Goal: Information Seeking & Learning: Find specific fact

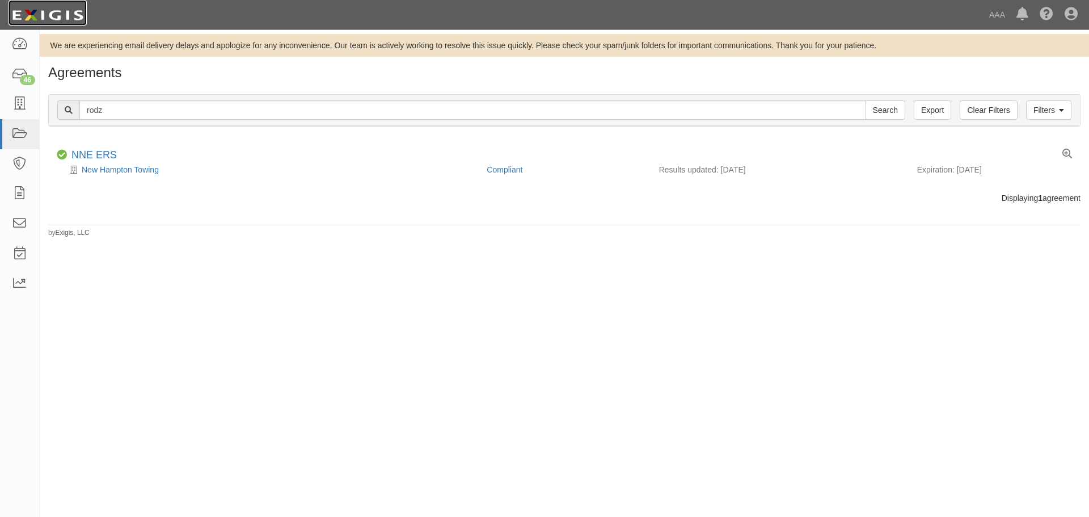
click at [30, 15] on img at bounding box center [48, 15] width 78 height 20
click at [43, 19] on img at bounding box center [48, 15] width 78 height 20
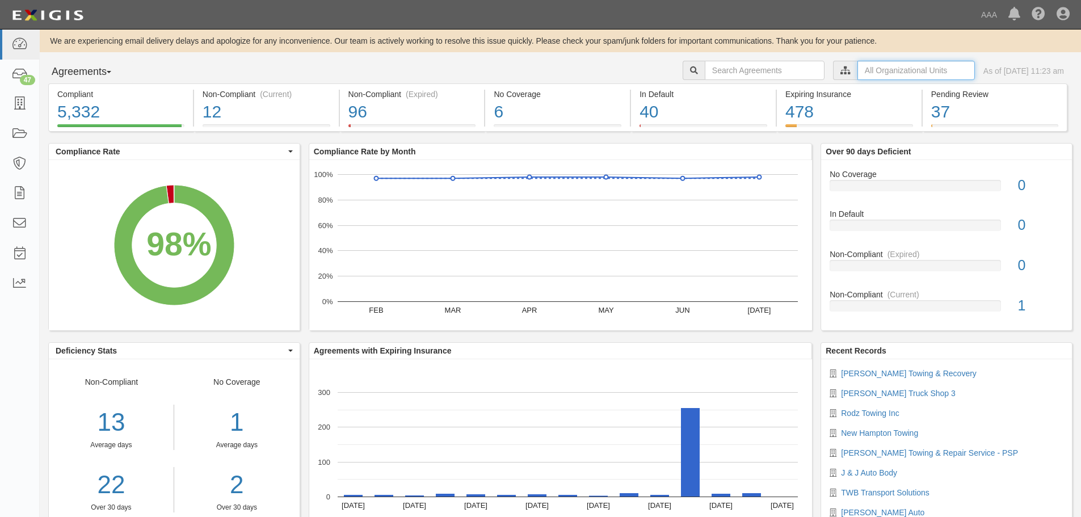
click at [865, 66] on input "text" at bounding box center [915, 70] width 117 height 19
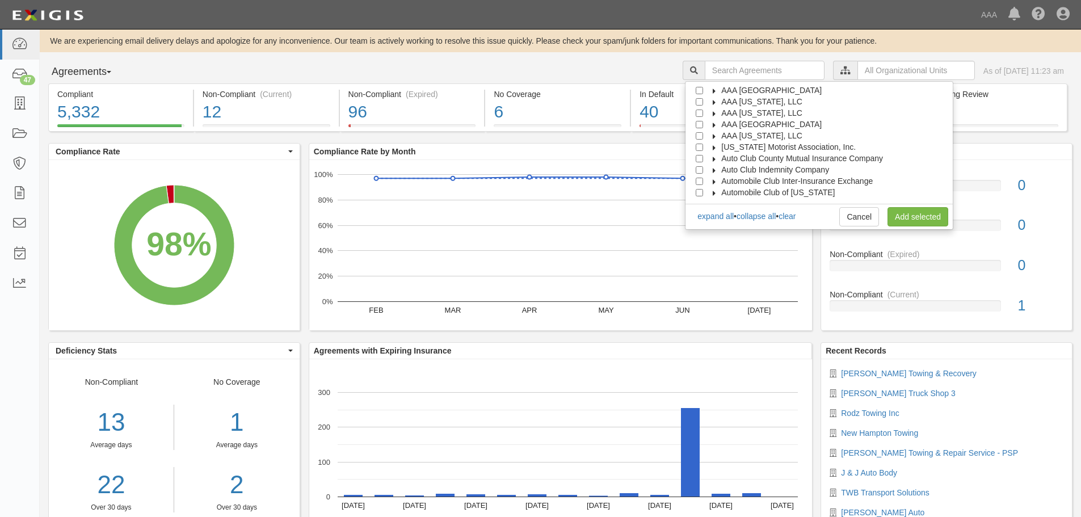
click at [793, 126] on span "AAA [GEOGRAPHIC_DATA]" at bounding box center [771, 124] width 100 height 9
click at [758, 134] on span "Automotive Services" at bounding box center [767, 135] width 73 height 9
click at [723, 159] on input "Emergency Roadside Service (ERS)" at bounding box center [719, 158] width 7 height 7
checkbox input "true"
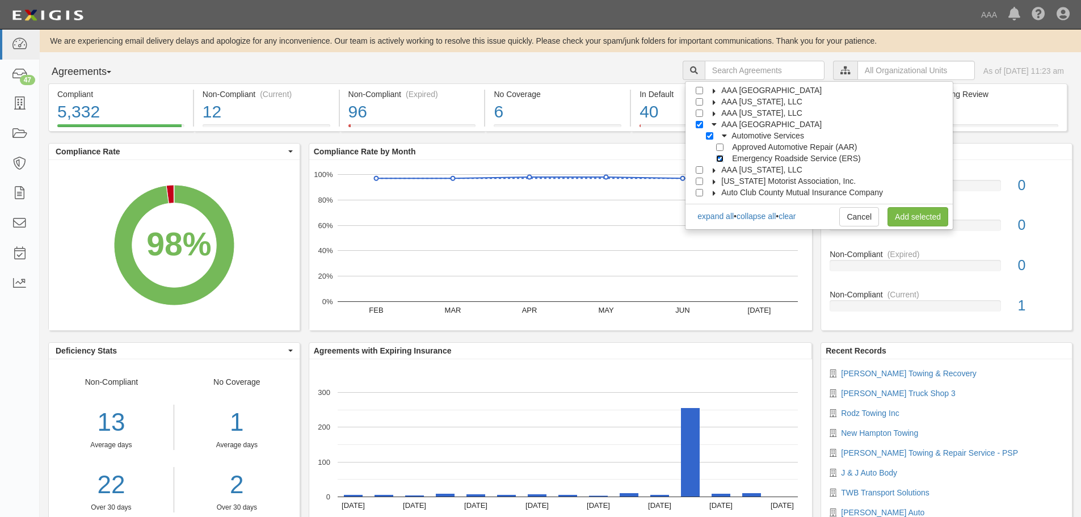
checkbox input "true"
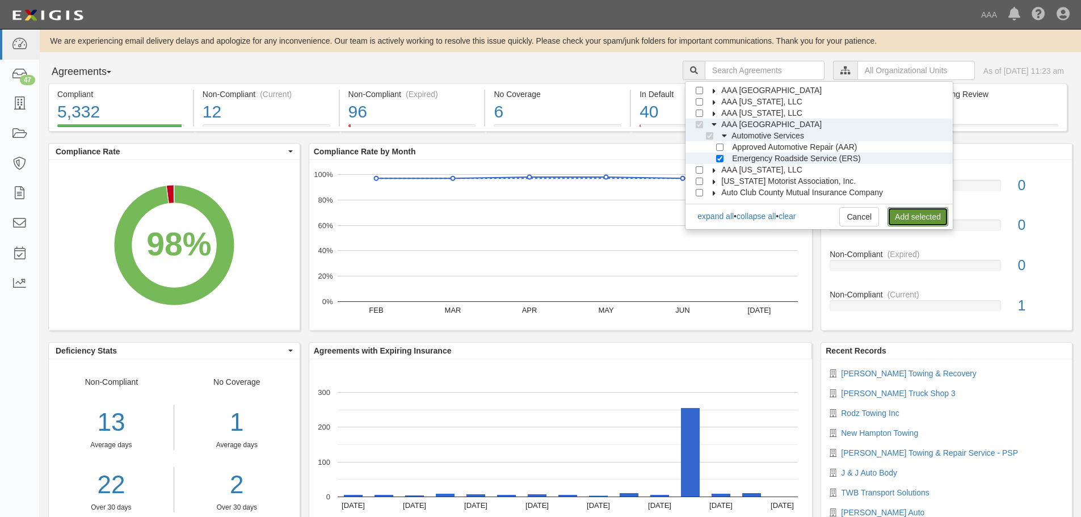
click at [931, 220] on link "Add selected" at bounding box center [917, 216] width 61 height 19
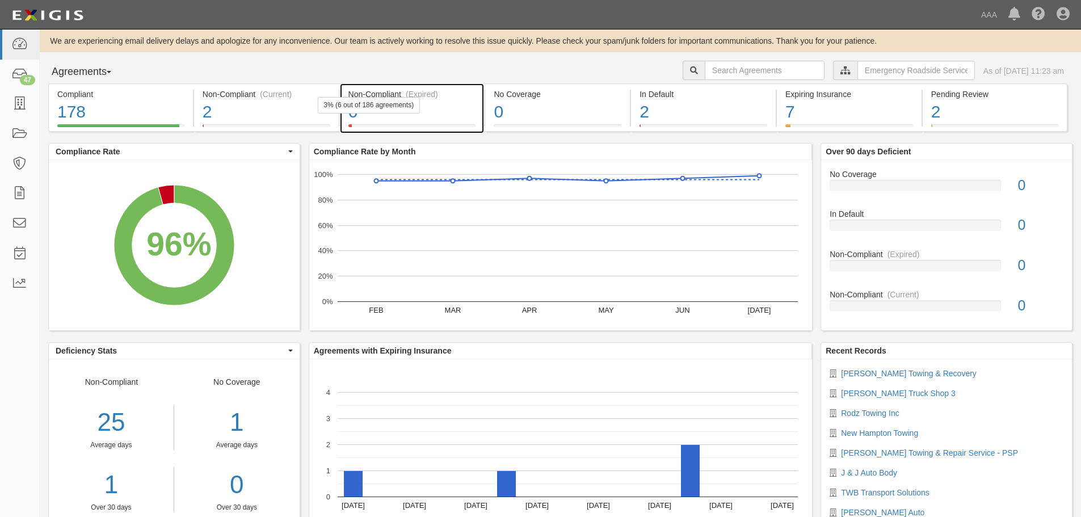
click at [389, 115] on div "6" at bounding box center [412, 112] width 128 height 24
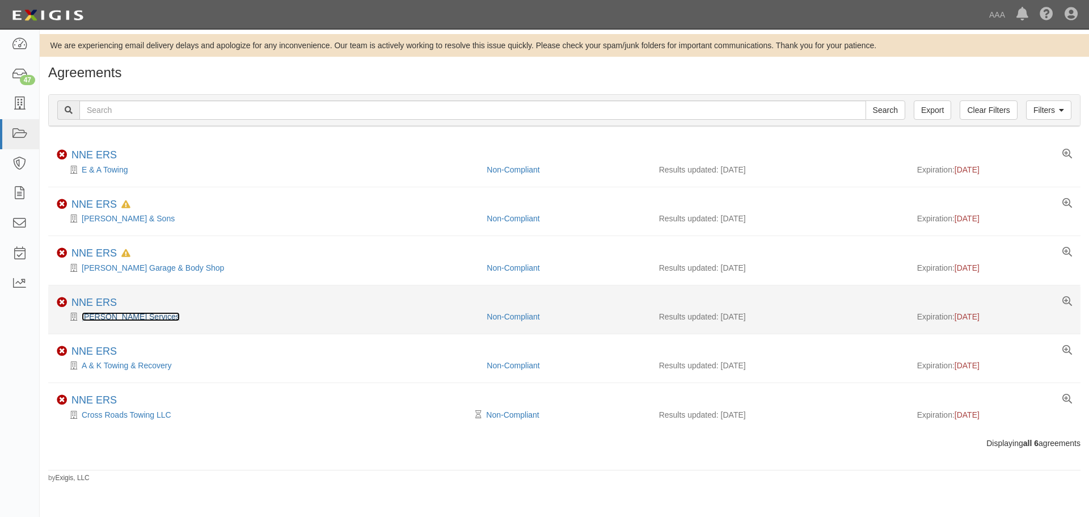
click at [110, 318] on link "[PERSON_NAME] Services" at bounding box center [131, 316] width 98 height 9
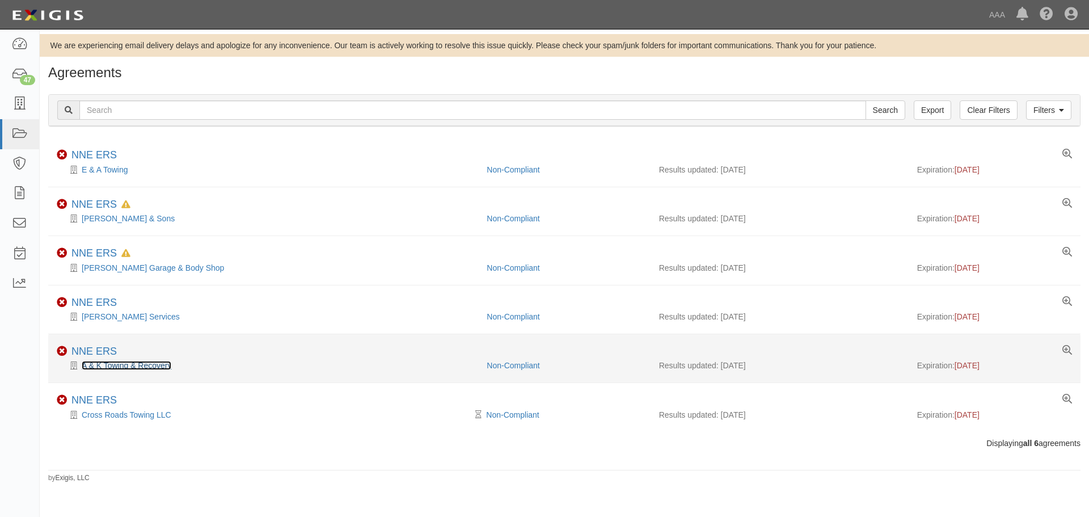
click at [113, 363] on link "A & K Towing & Recovery" at bounding box center [127, 365] width 90 height 9
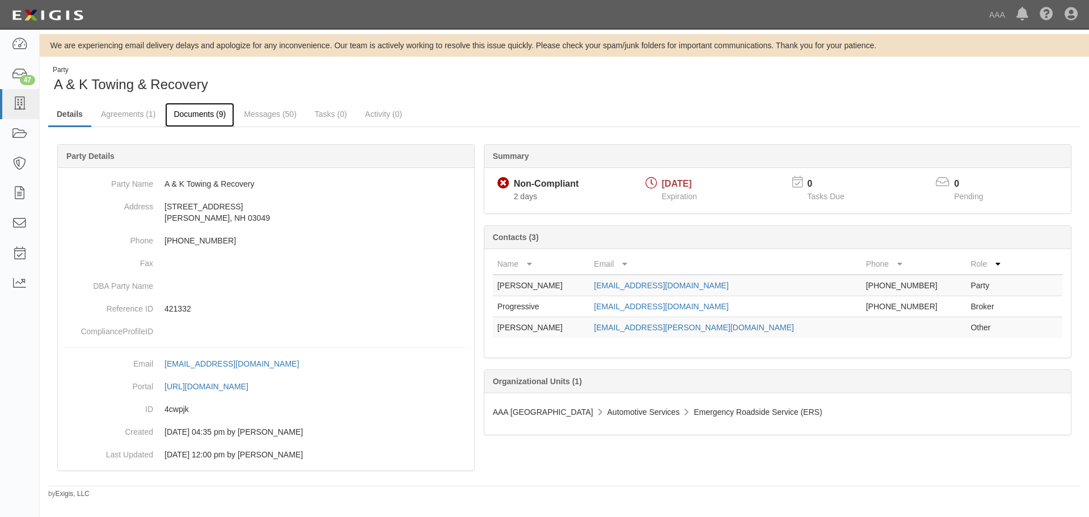
click at [199, 115] on link "Documents (9)" at bounding box center [199, 115] width 69 height 24
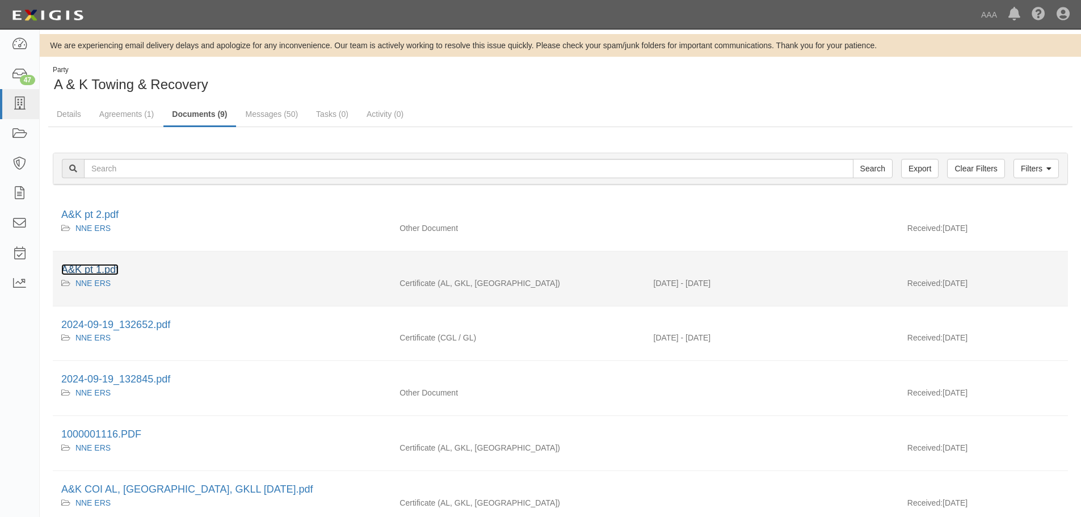
click at [89, 272] on link "A&K pt 1.pdf" at bounding box center [89, 269] width 57 height 11
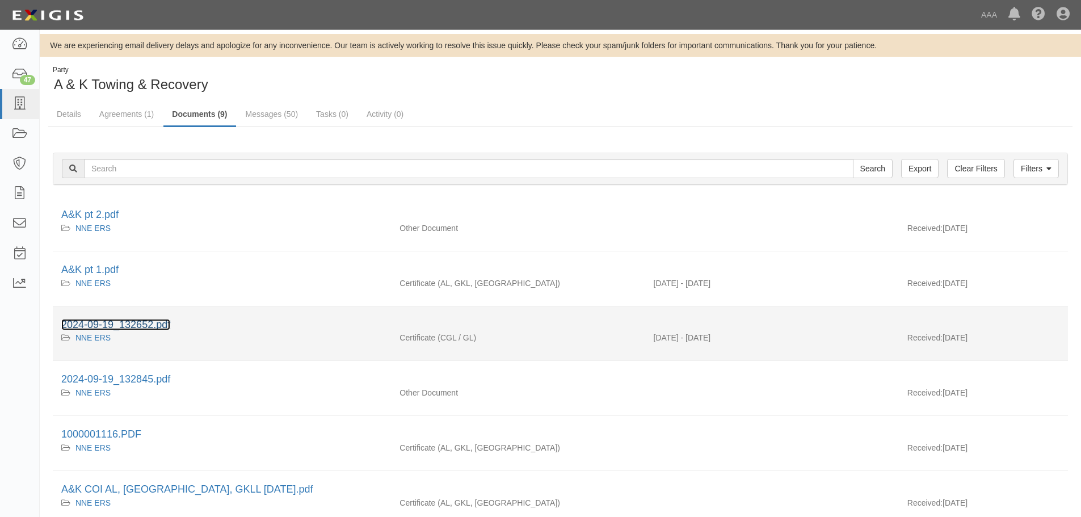
click at [118, 329] on link "2024-09-19_132652.pdf" at bounding box center [115, 324] width 109 height 11
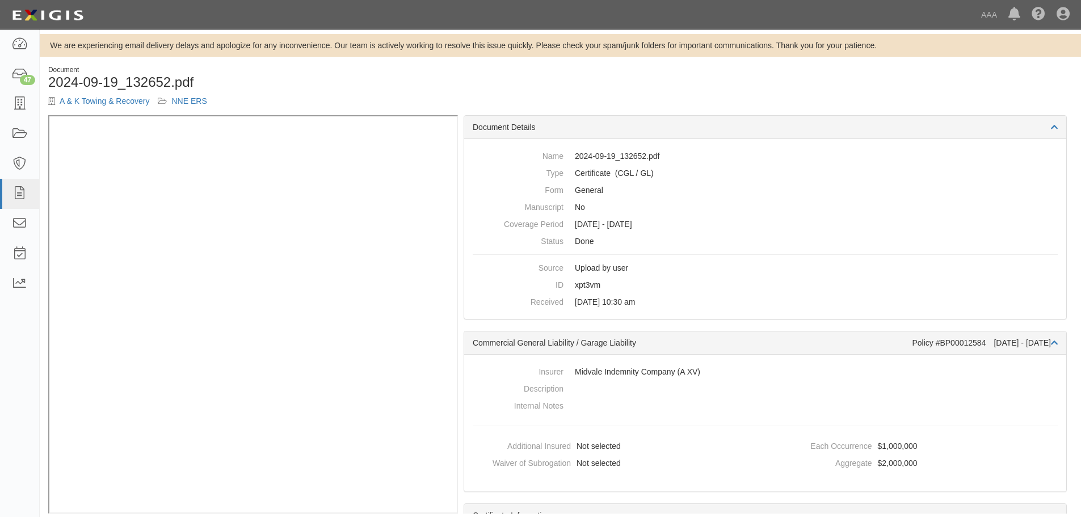
click at [339, 69] on div "Document" at bounding box center [300, 70] width 504 height 10
click at [253, 113] on div "Document 2024-09-19_132652.pdf A & K Towing & Recovery NNE ERS" at bounding box center [300, 90] width 521 height 50
drag, startPoint x: 153, startPoint y: 101, endPoint x: 59, endPoint y: 102, distance: 93.6
click at [59, 102] on div "A & K Towing & Recovery NNE ERS" at bounding box center [300, 100] width 504 height 11
copy div "A & K Towing & Recovery"
